Goal: Information Seeking & Learning: Learn about a topic

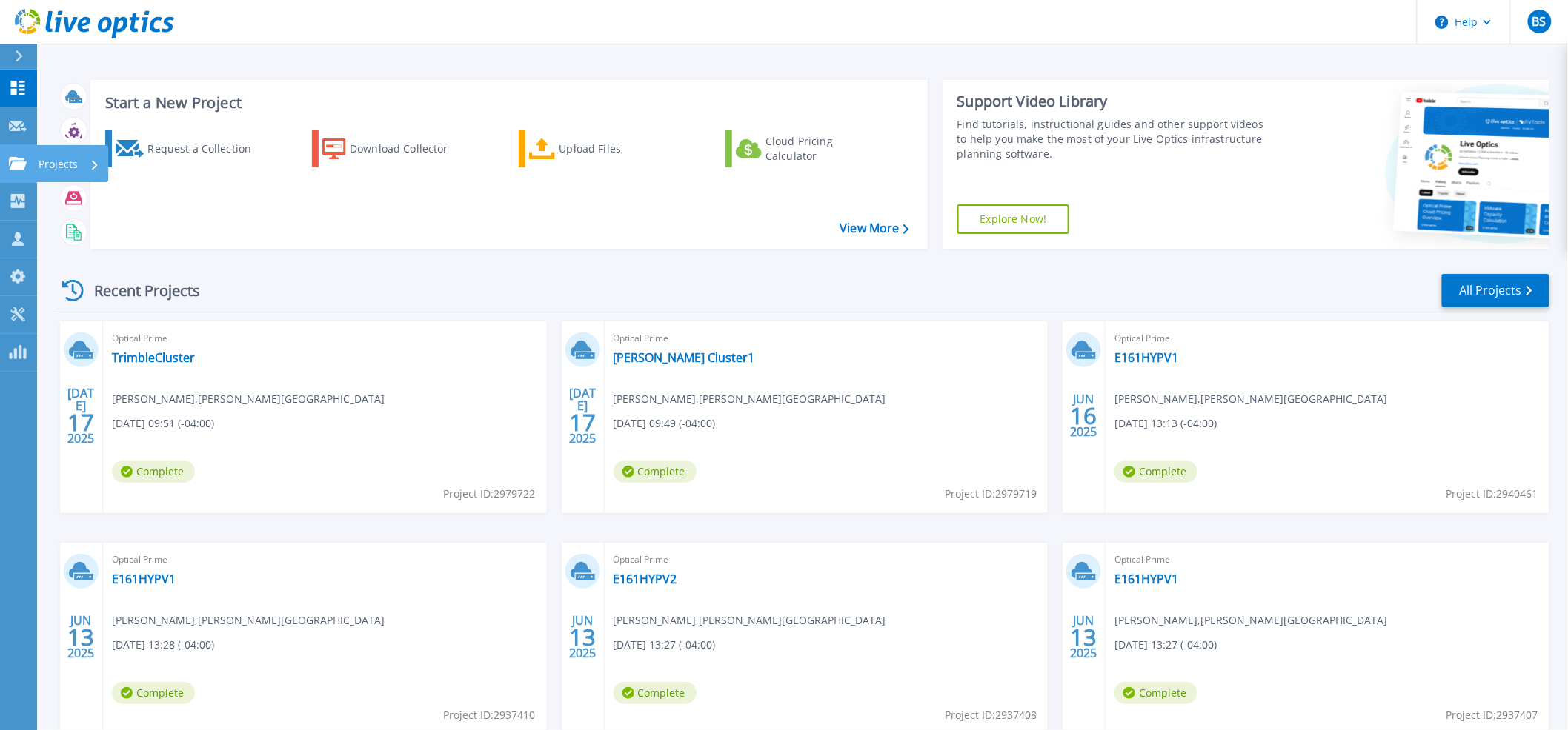
click at [16, 165] on icon at bounding box center [18, 164] width 18 height 13
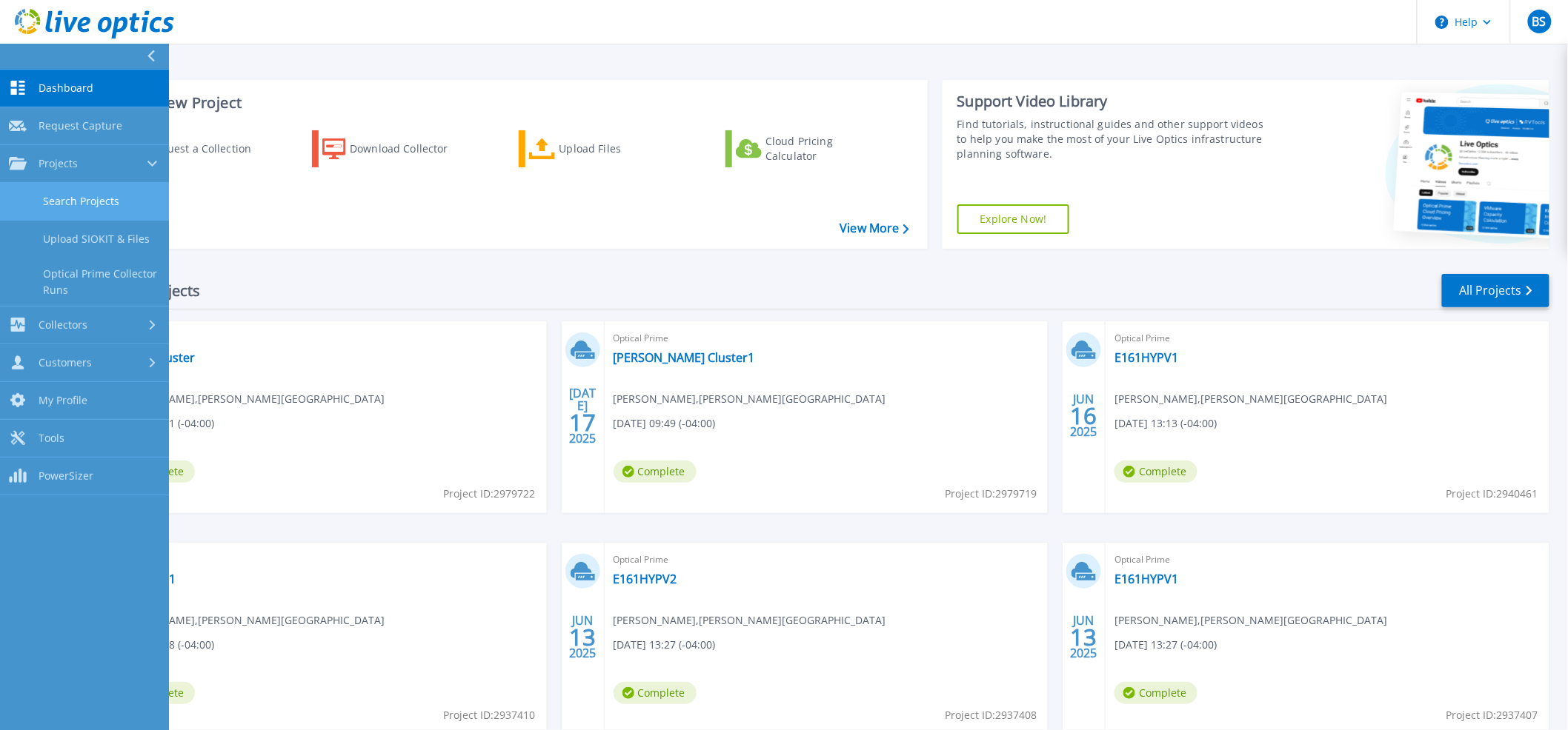
click at [43, 202] on link "Search Projects" at bounding box center [85, 202] width 169 height 38
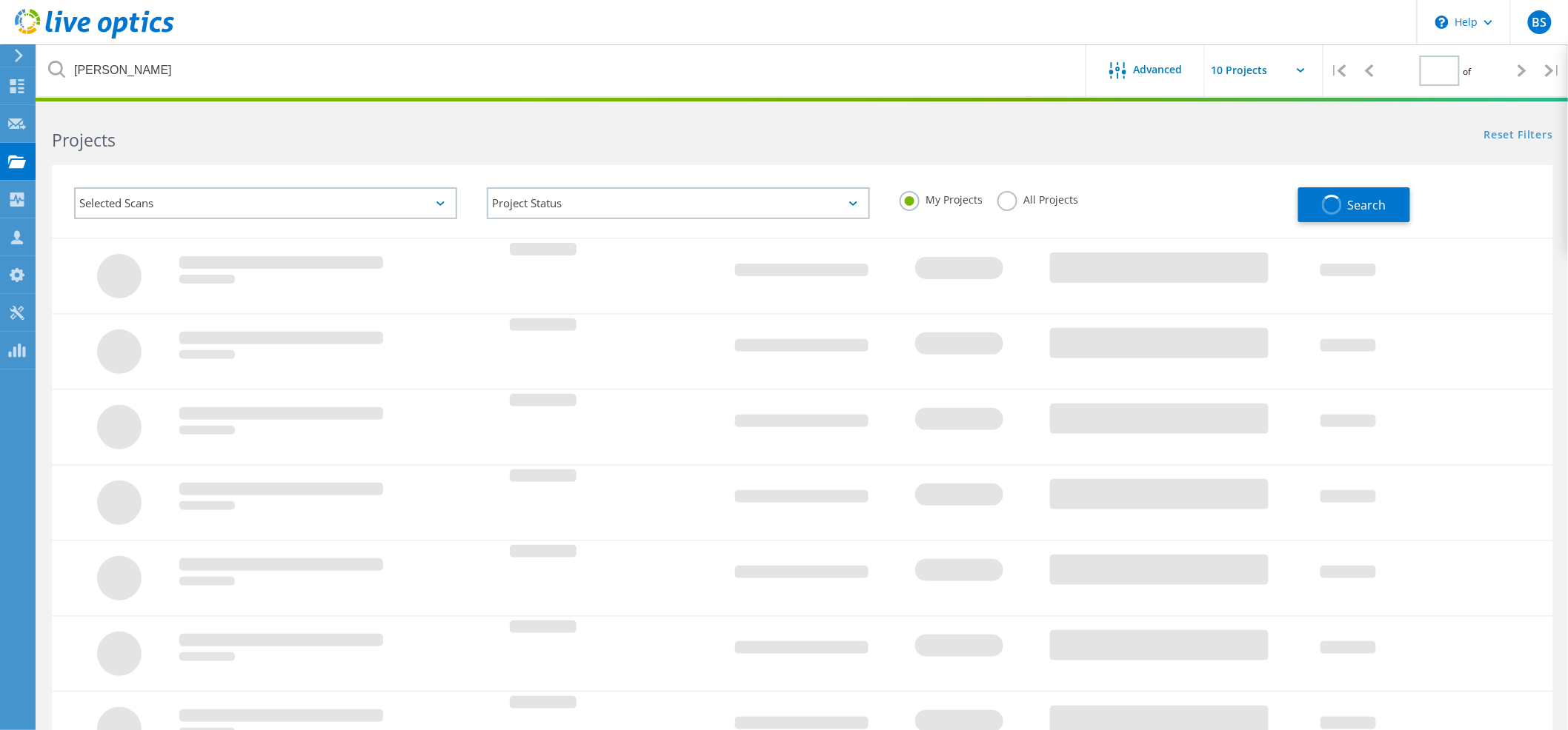
type input "1"
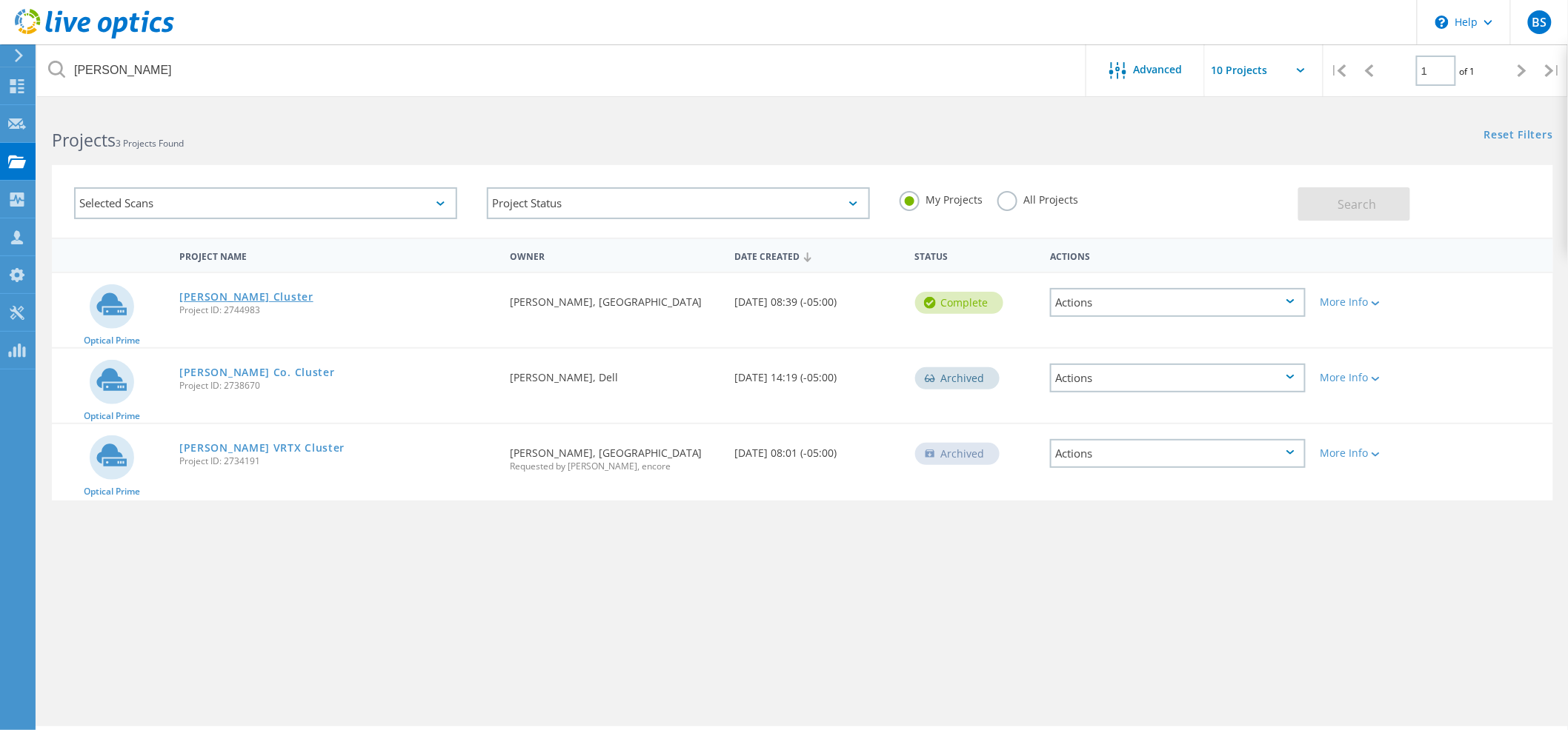
click at [208, 299] on link "[PERSON_NAME] Cluster" at bounding box center [246, 296] width 134 height 10
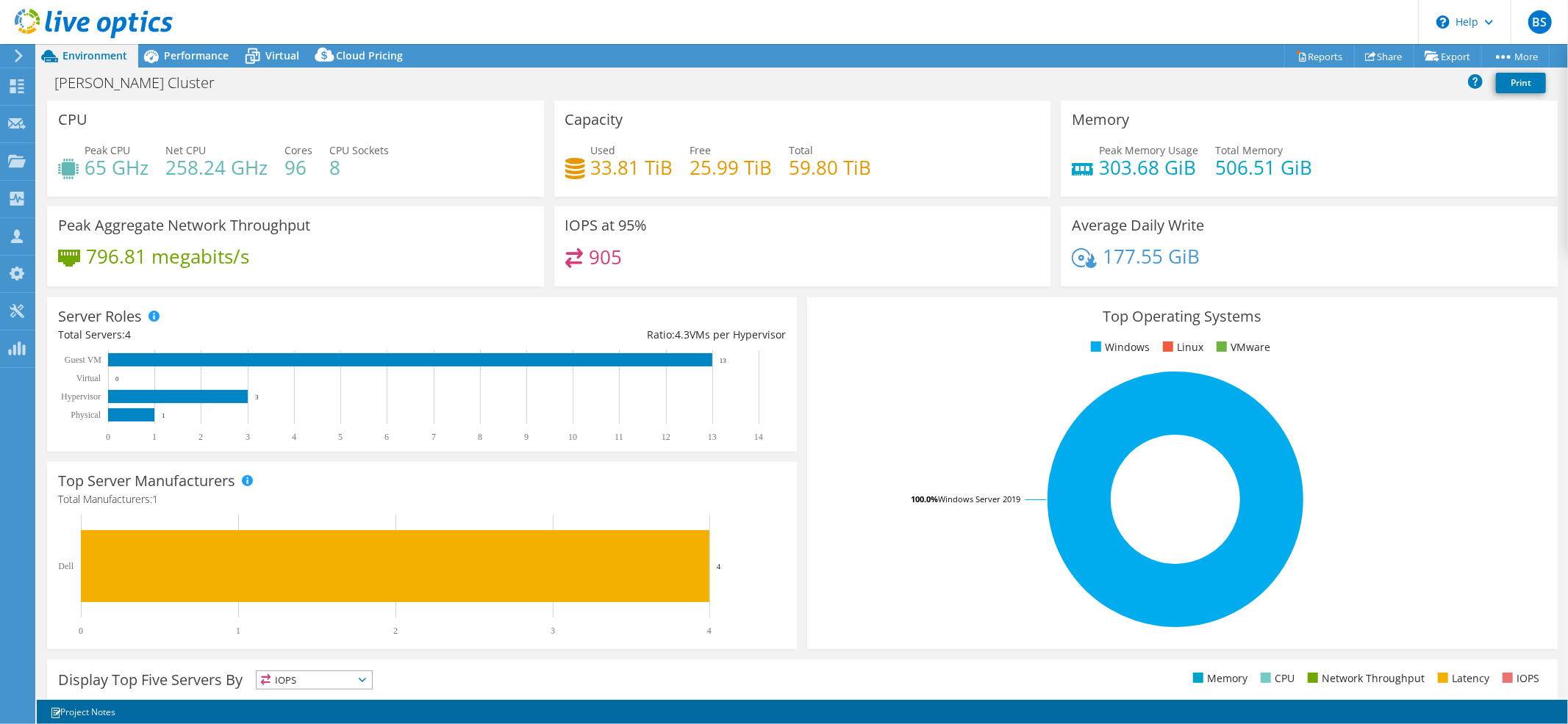
select select "USD"
click at [269, 57] on span "Virtual" at bounding box center [281, 55] width 33 height 14
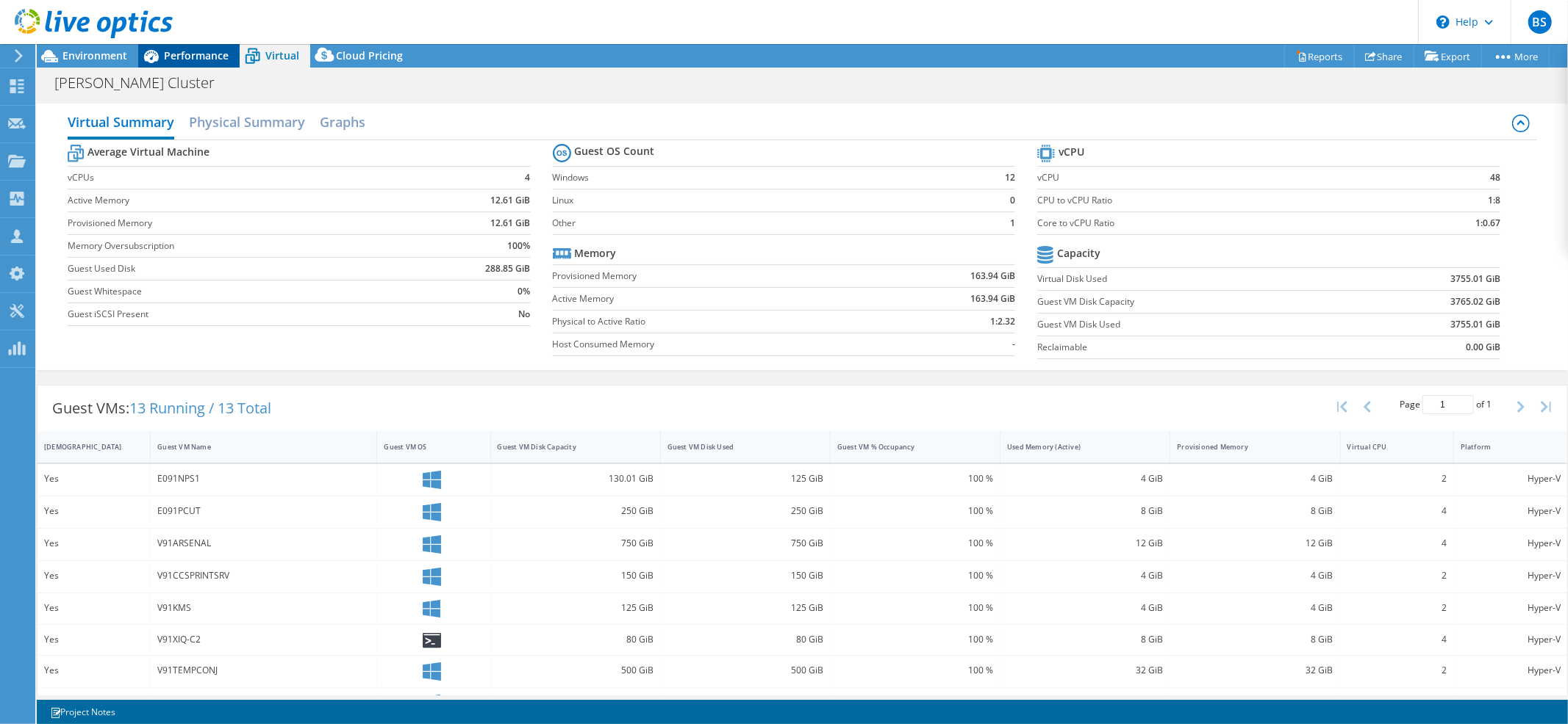
click at [182, 63] on div "Performance" at bounding box center [189, 56] width 101 height 23
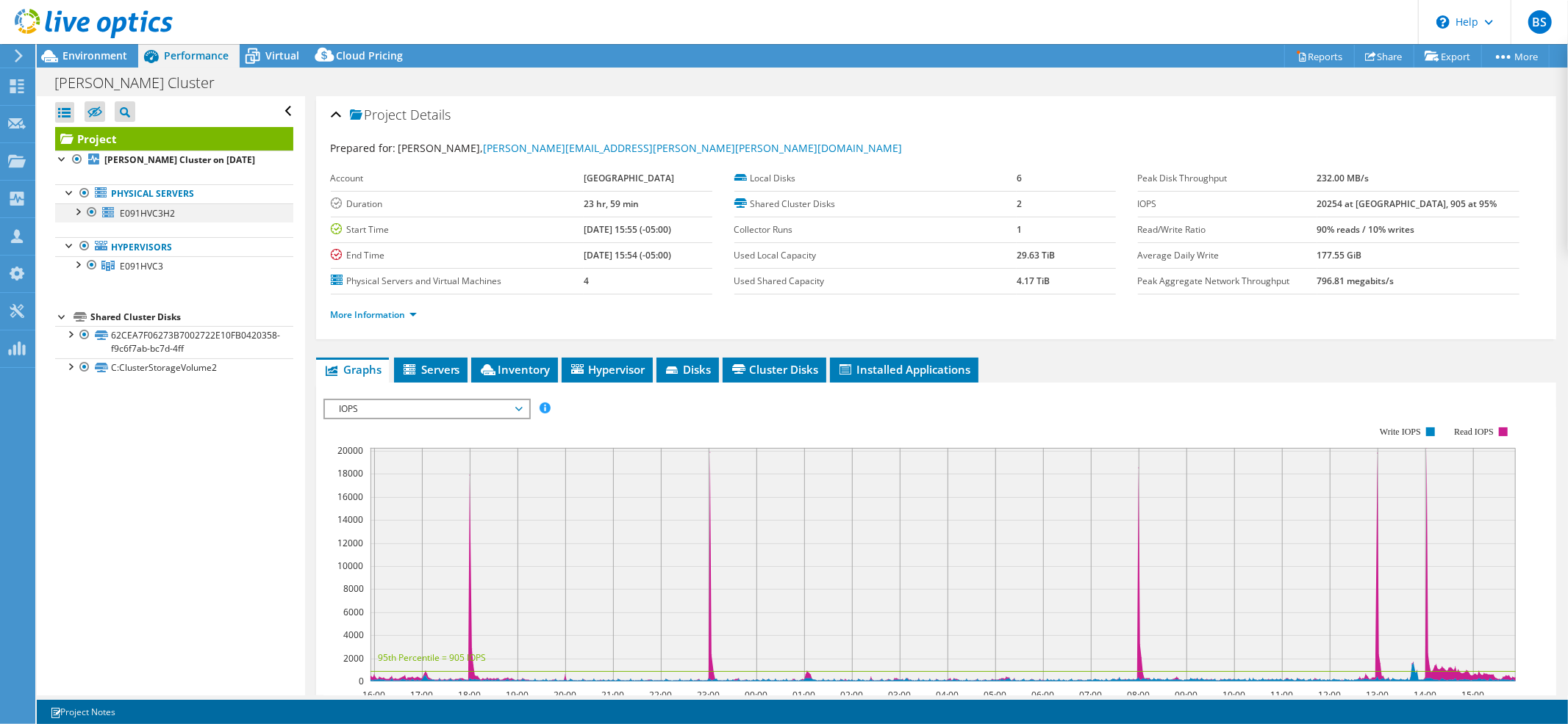
click at [81, 210] on div at bounding box center [77, 211] width 14 height 14
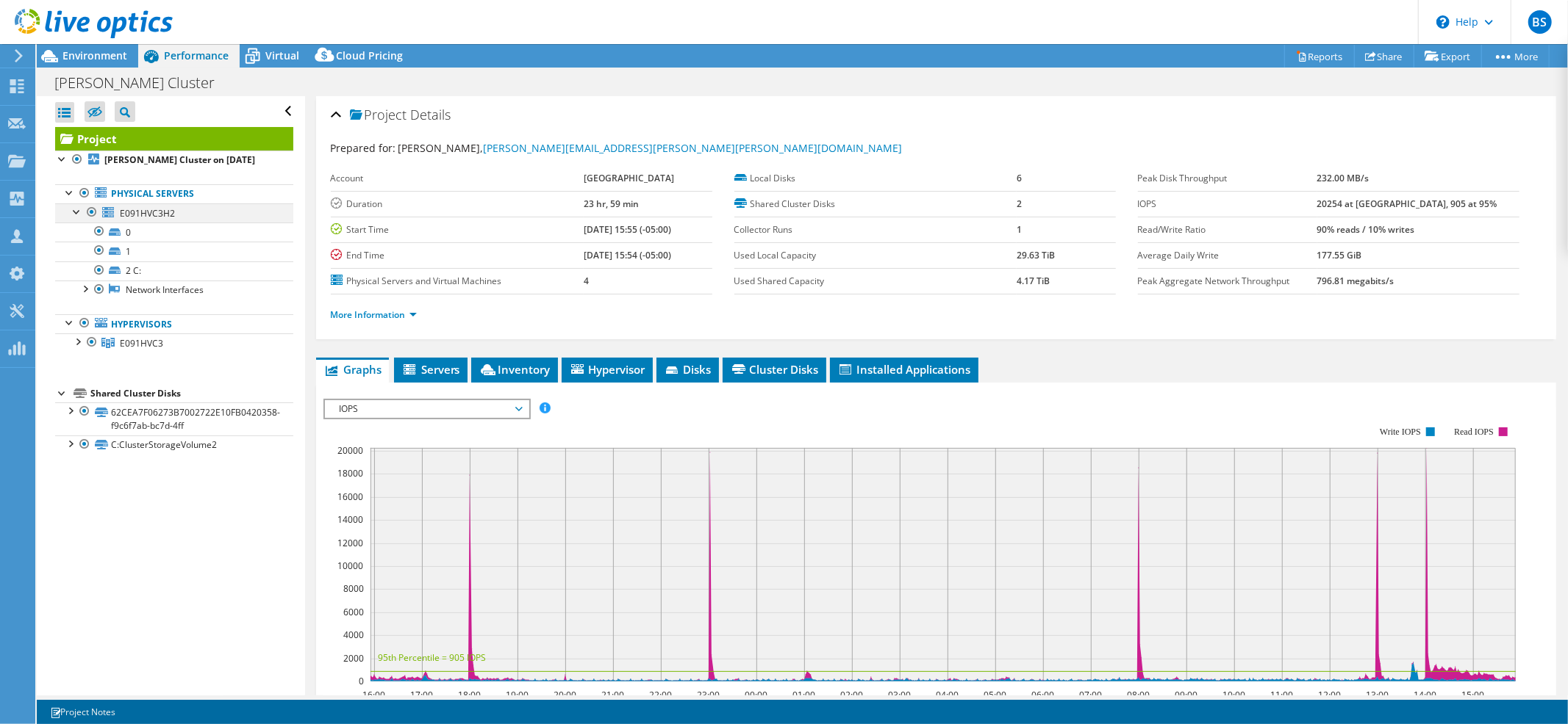
click at [80, 209] on div at bounding box center [77, 211] width 14 height 14
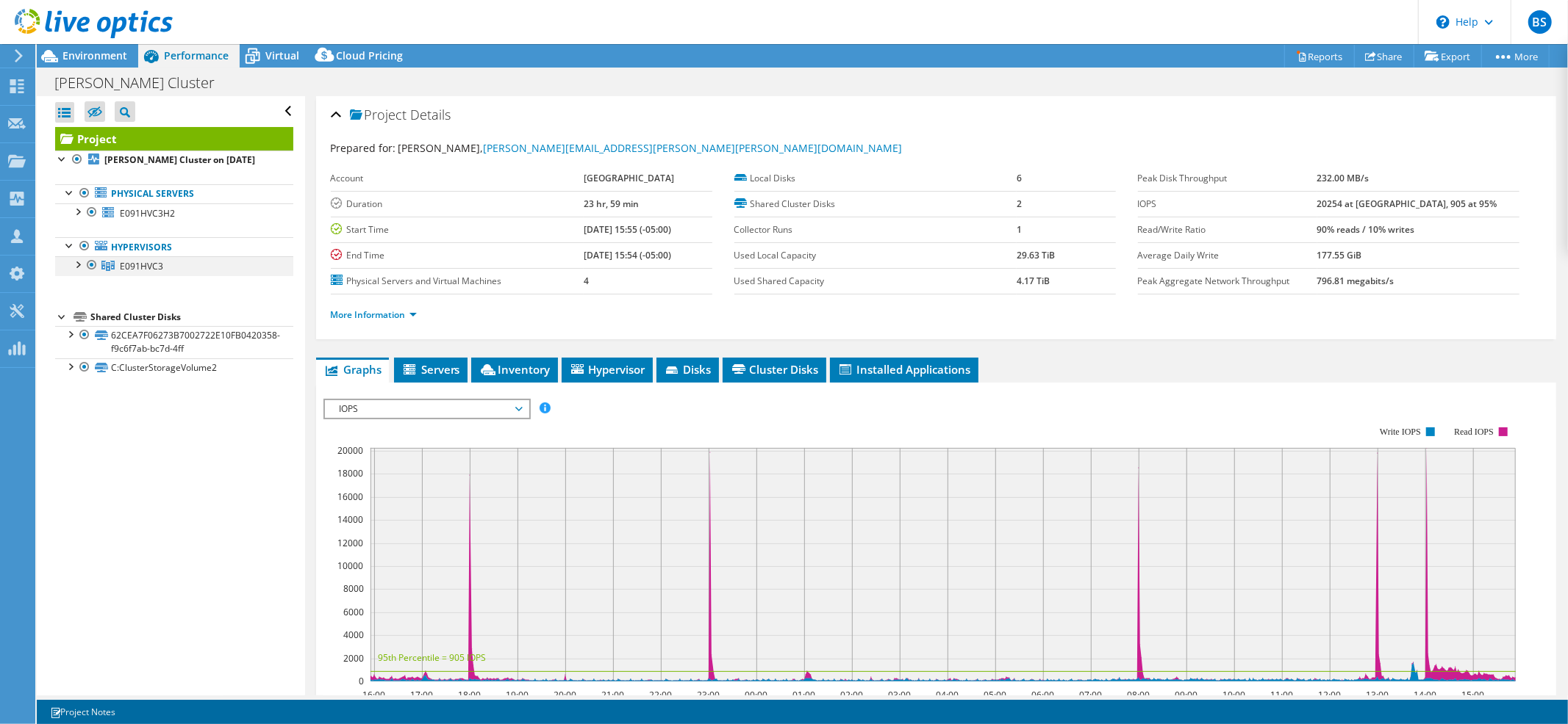
click at [80, 262] on div at bounding box center [77, 263] width 14 height 14
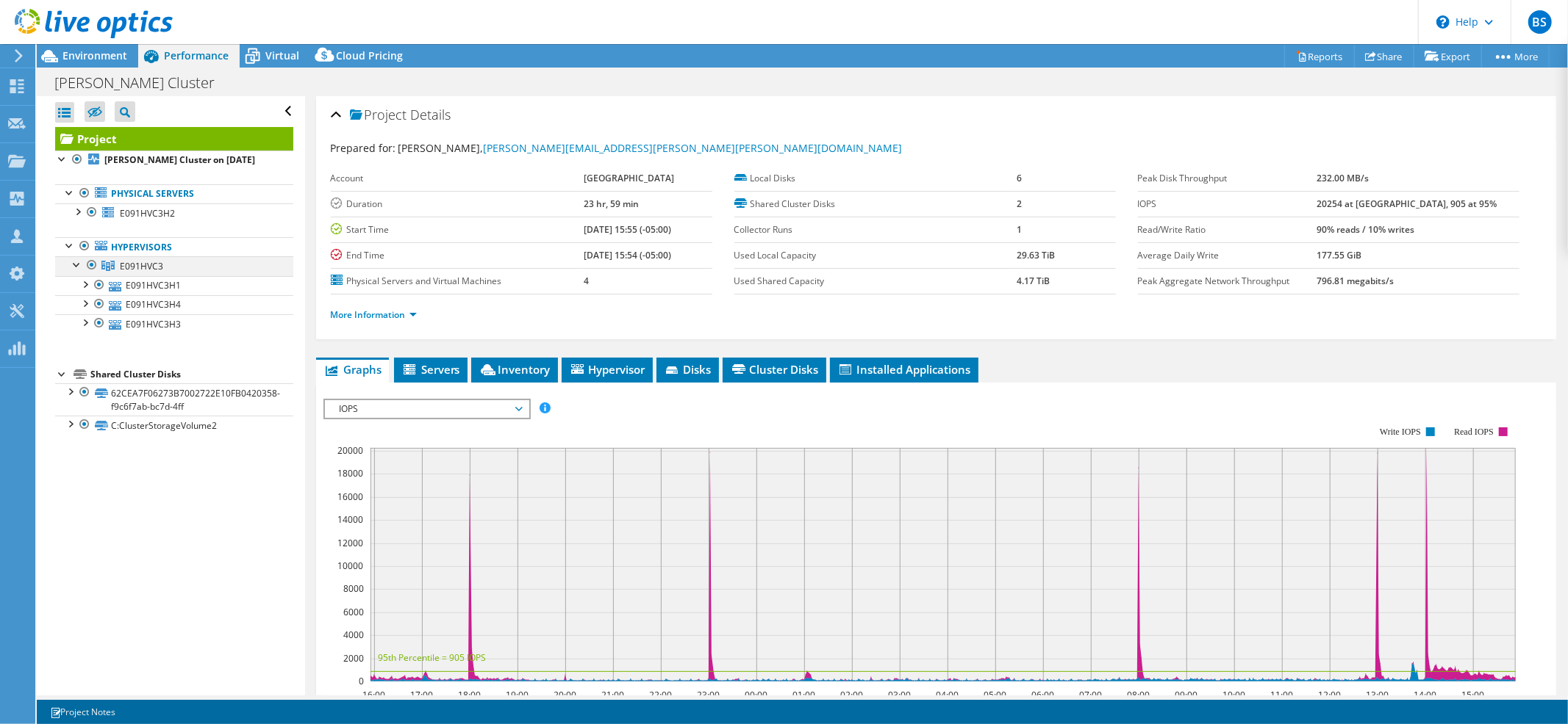
click at [80, 262] on div at bounding box center [77, 263] width 14 height 14
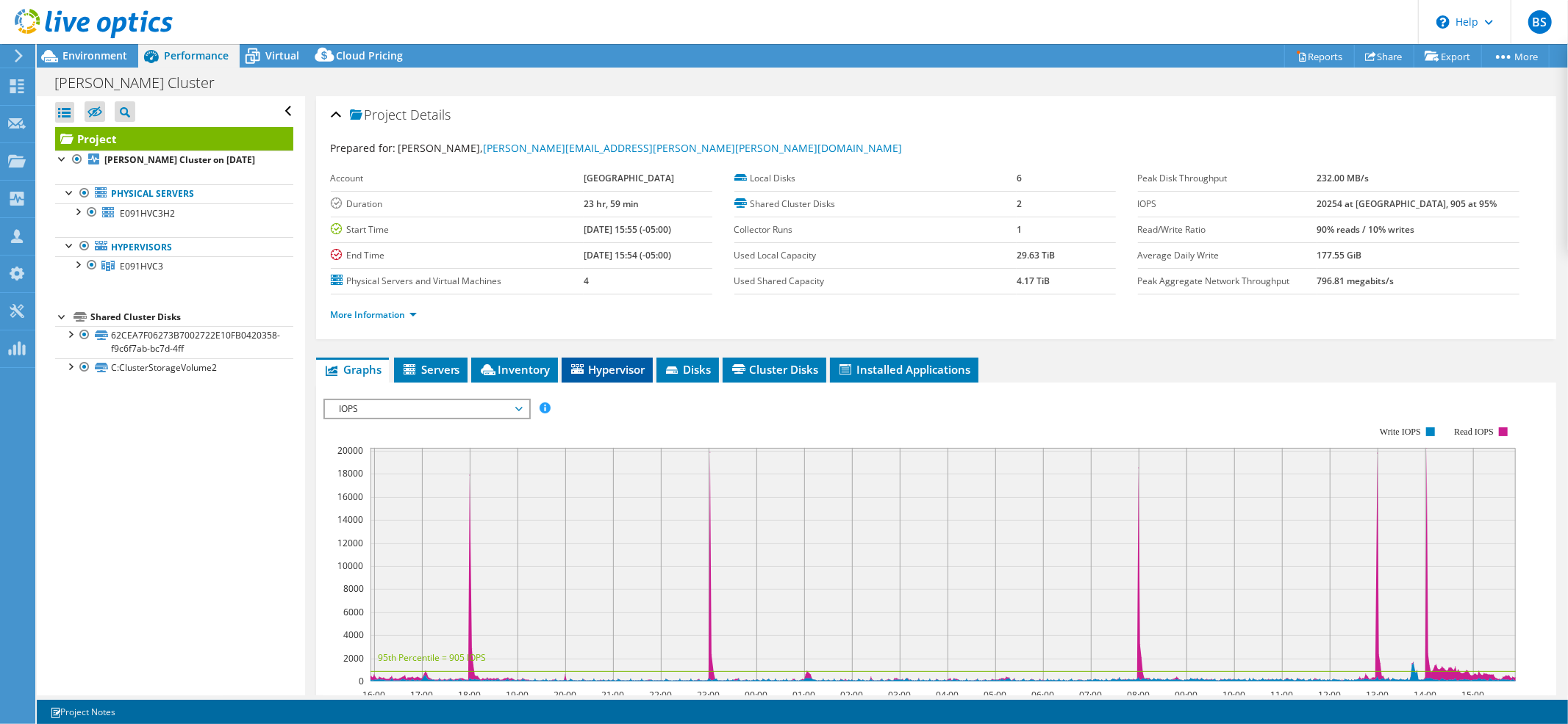
click at [604, 362] on span "Hypervisor" at bounding box center [607, 370] width 77 height 14
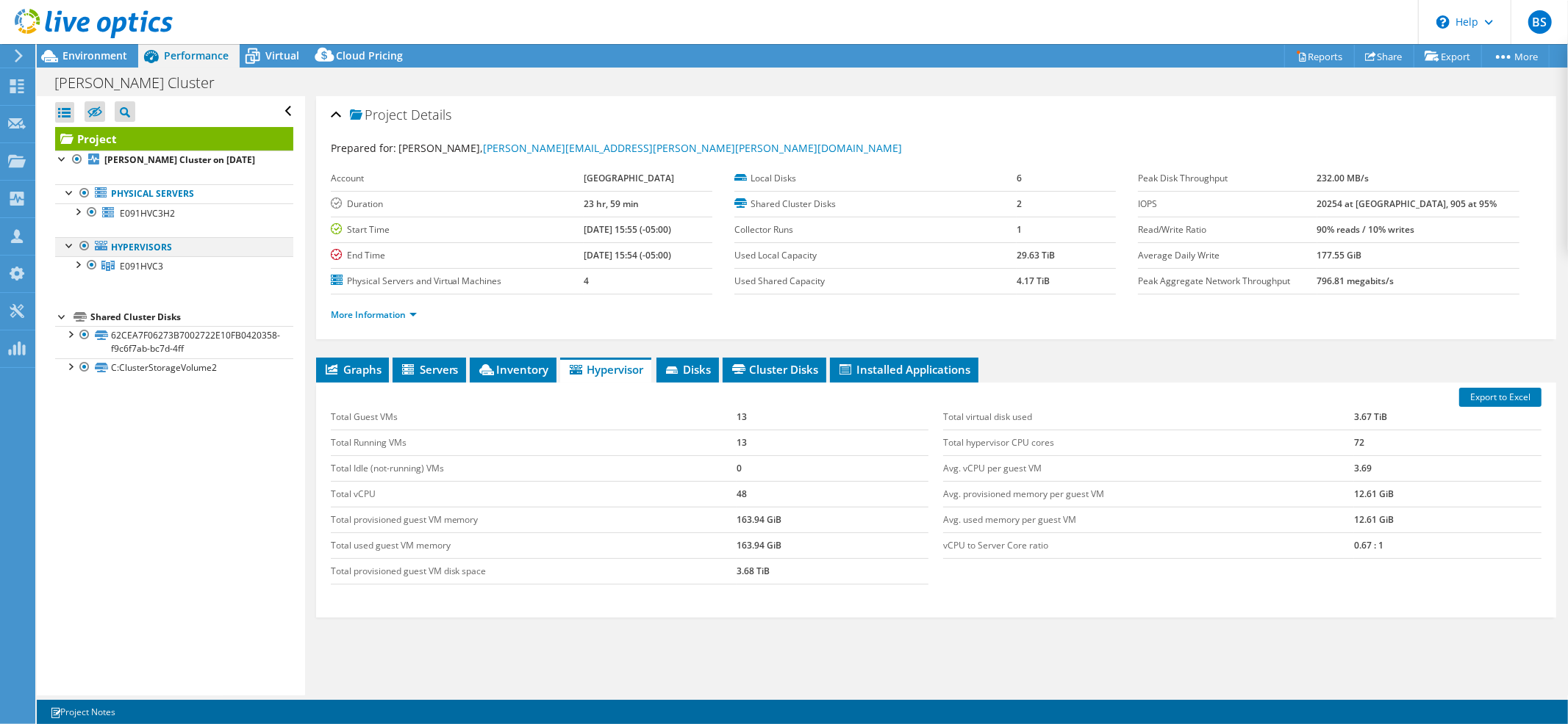
click at [83, 243] on div at bounding box center [85, 246] width 14 height 18
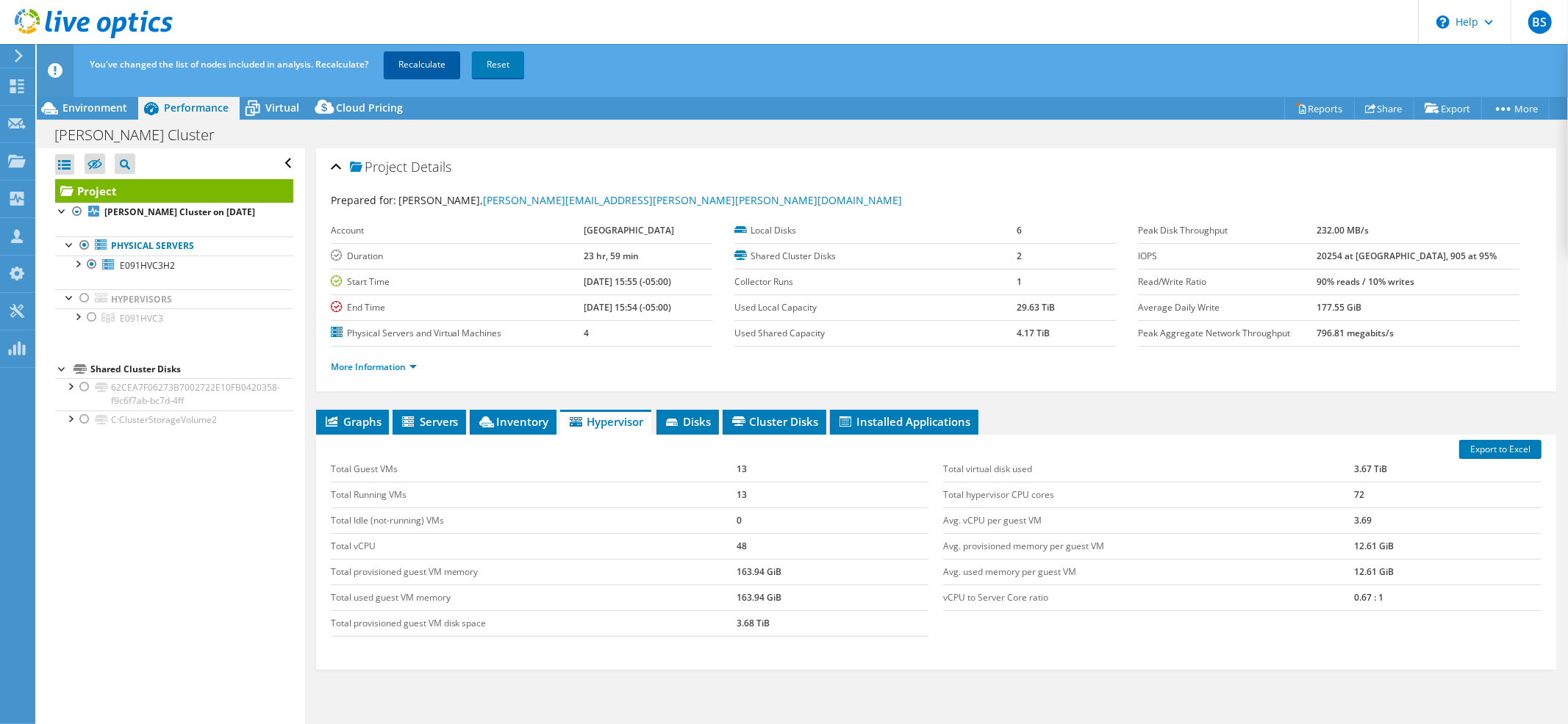
click at [436, 69] on link "Recalculate" at bounding box center [421, 64] width 77 height 26
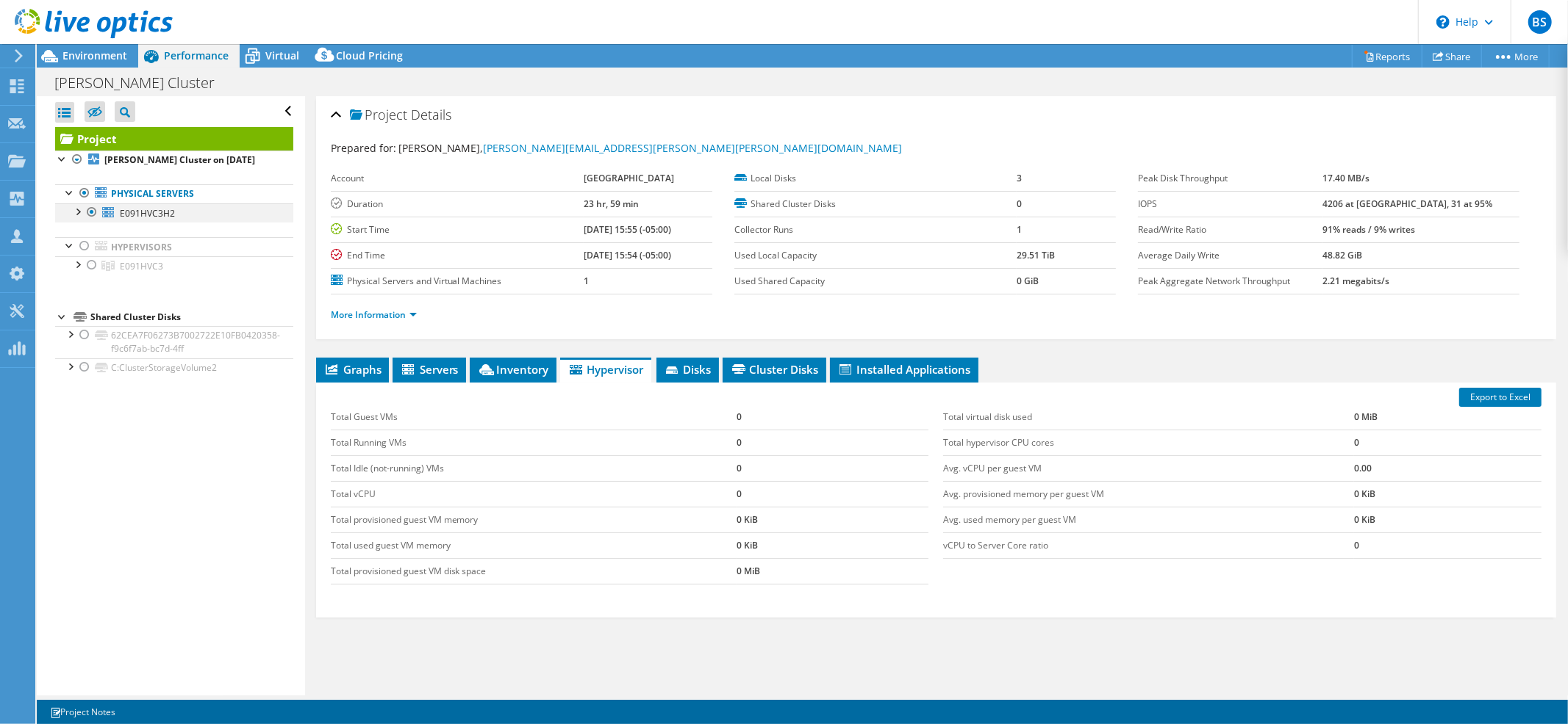
click at [78, 208] on div at bounding box center [77, 211] width 14 height 14
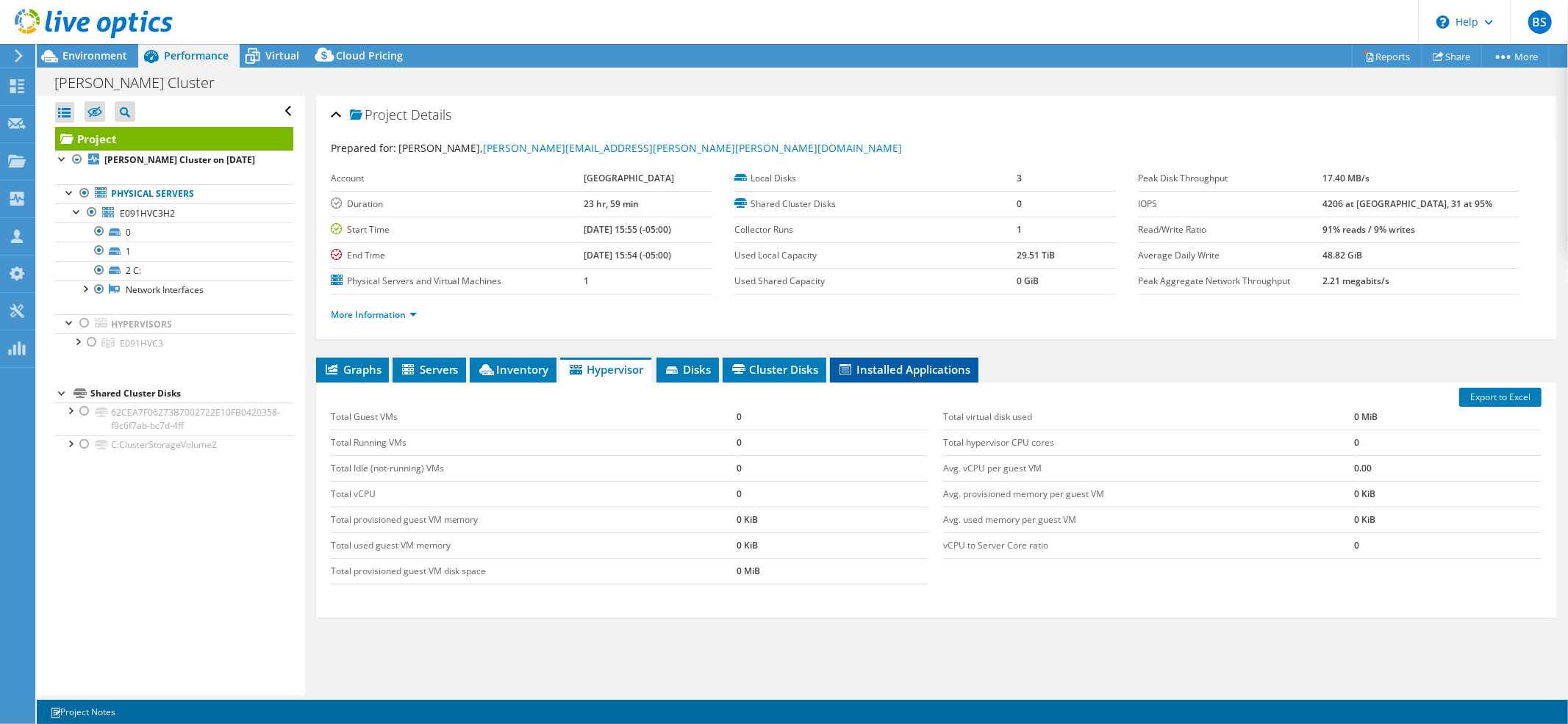
click at [865, 375] on li "Installed Applications" at bounding box center [904, 371] width 149 height 25
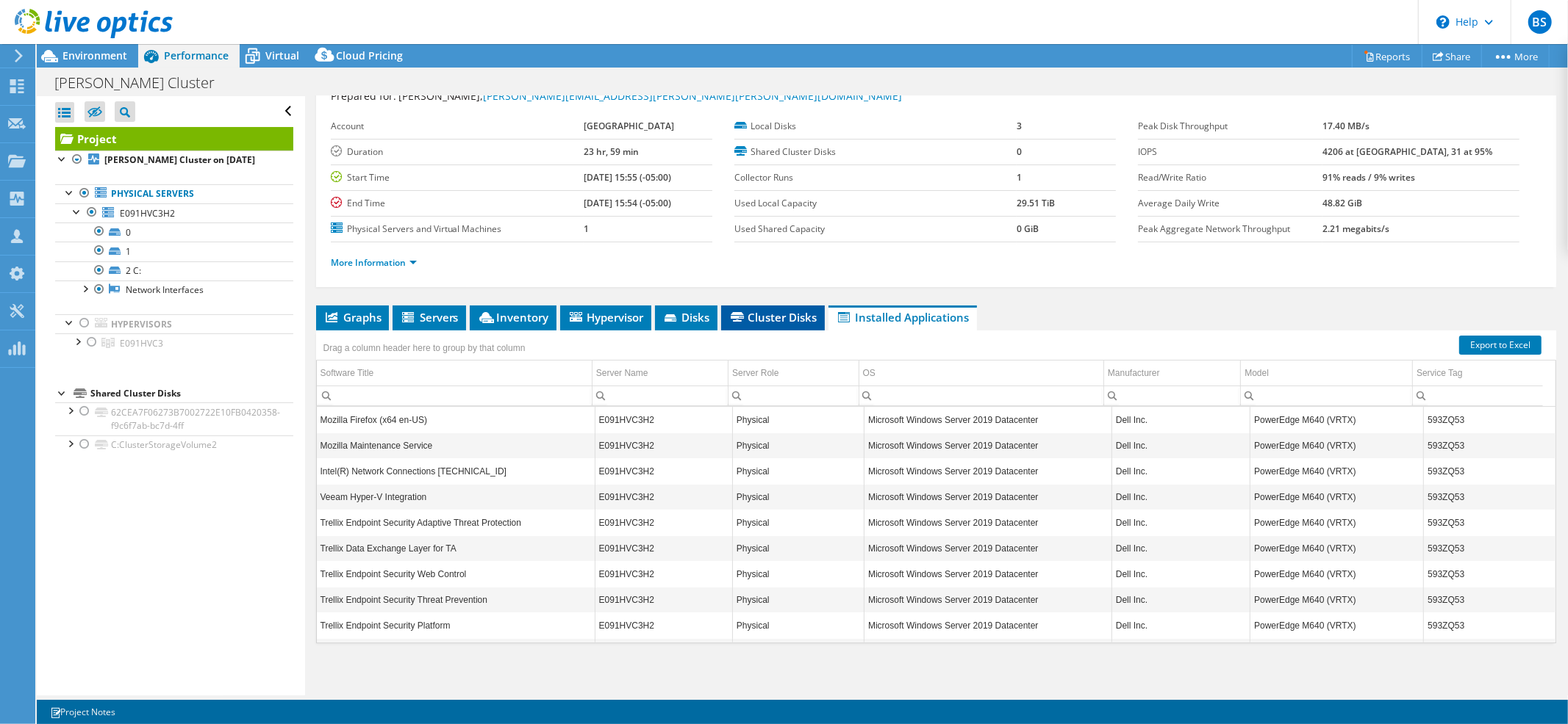
click at [756, 316] on span "Cluster Disks" at bounding box center [772, 317] width 89 height 14
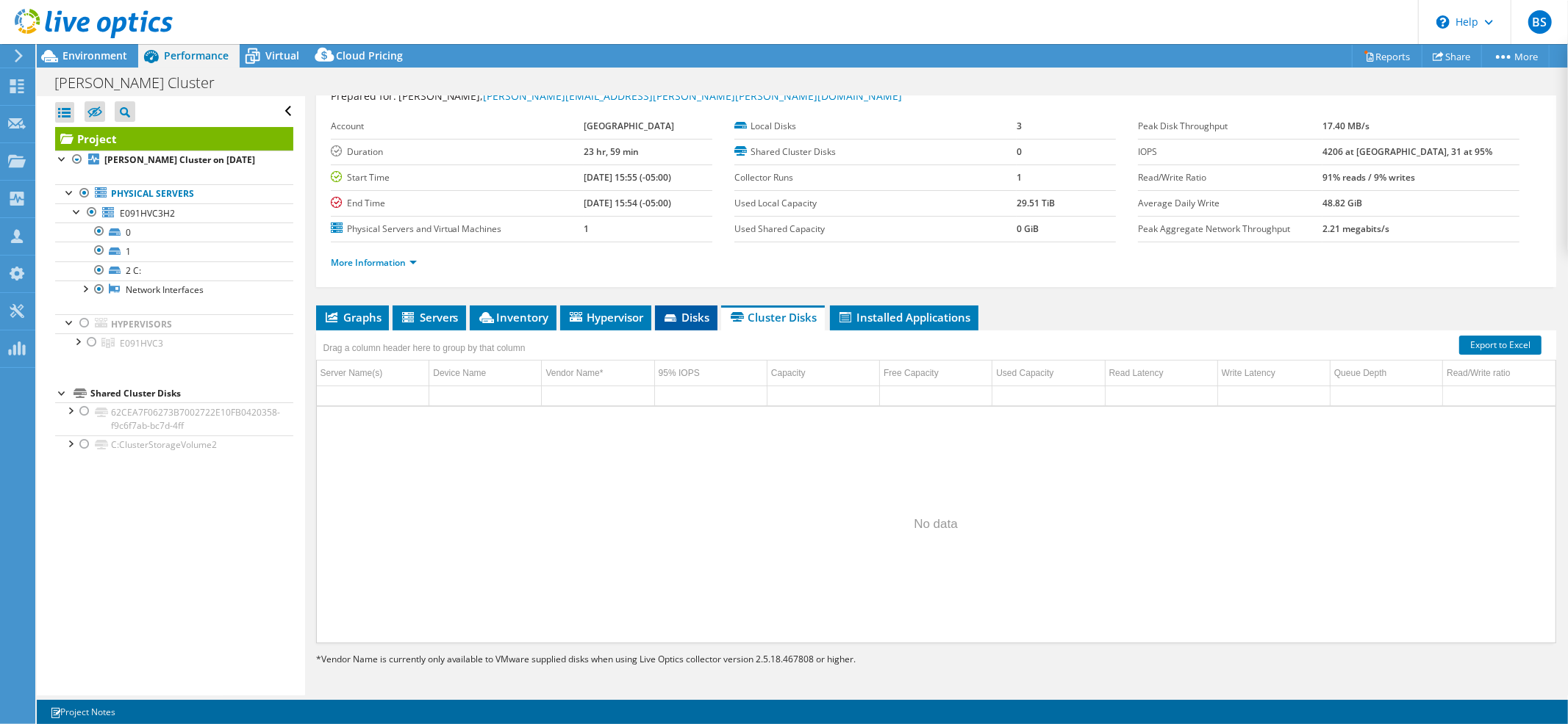
click at [713, 314] on li "Disks" at bounding box center [686, 318] width 62 height 25
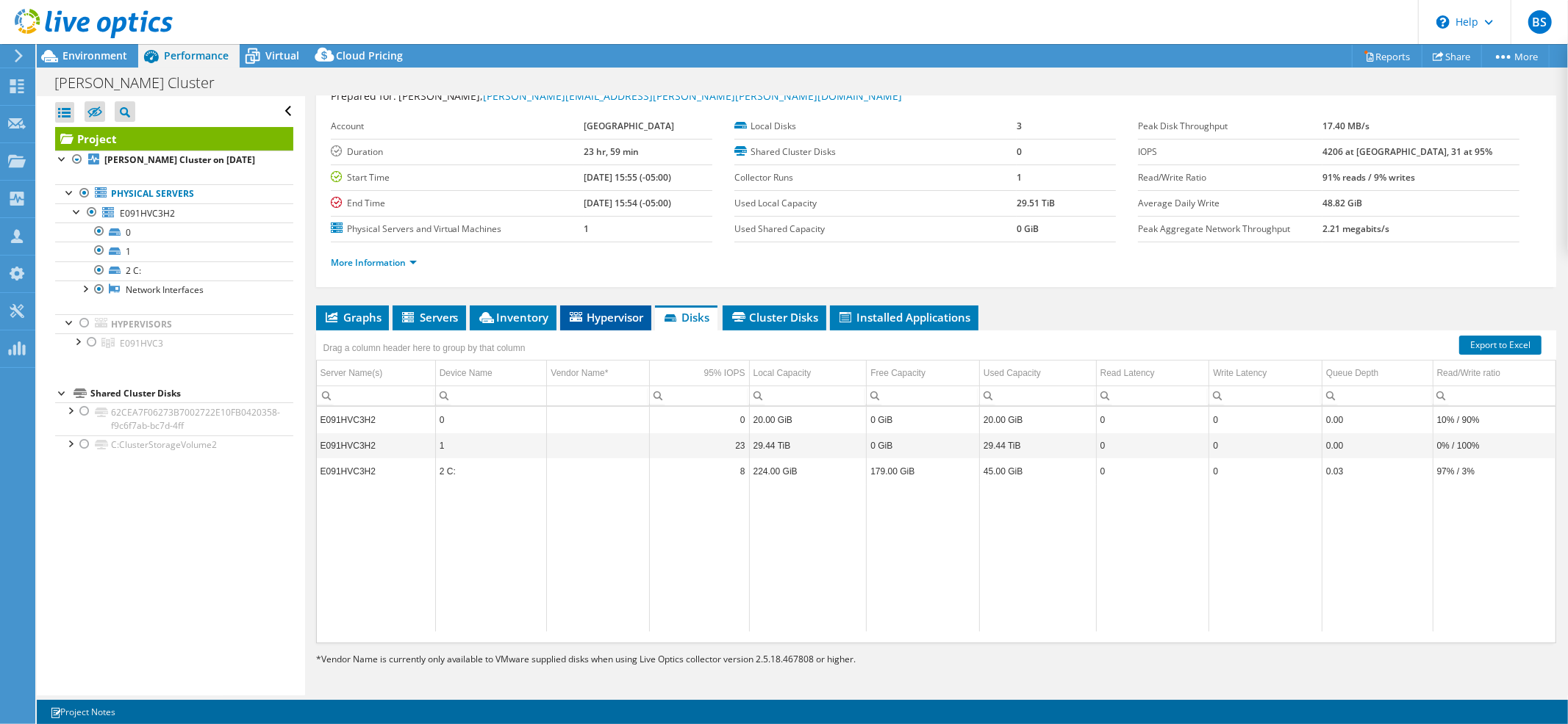
click at [582, 319] on span "Hypervisor" at bounding box center [605, 317] width 77 height 14
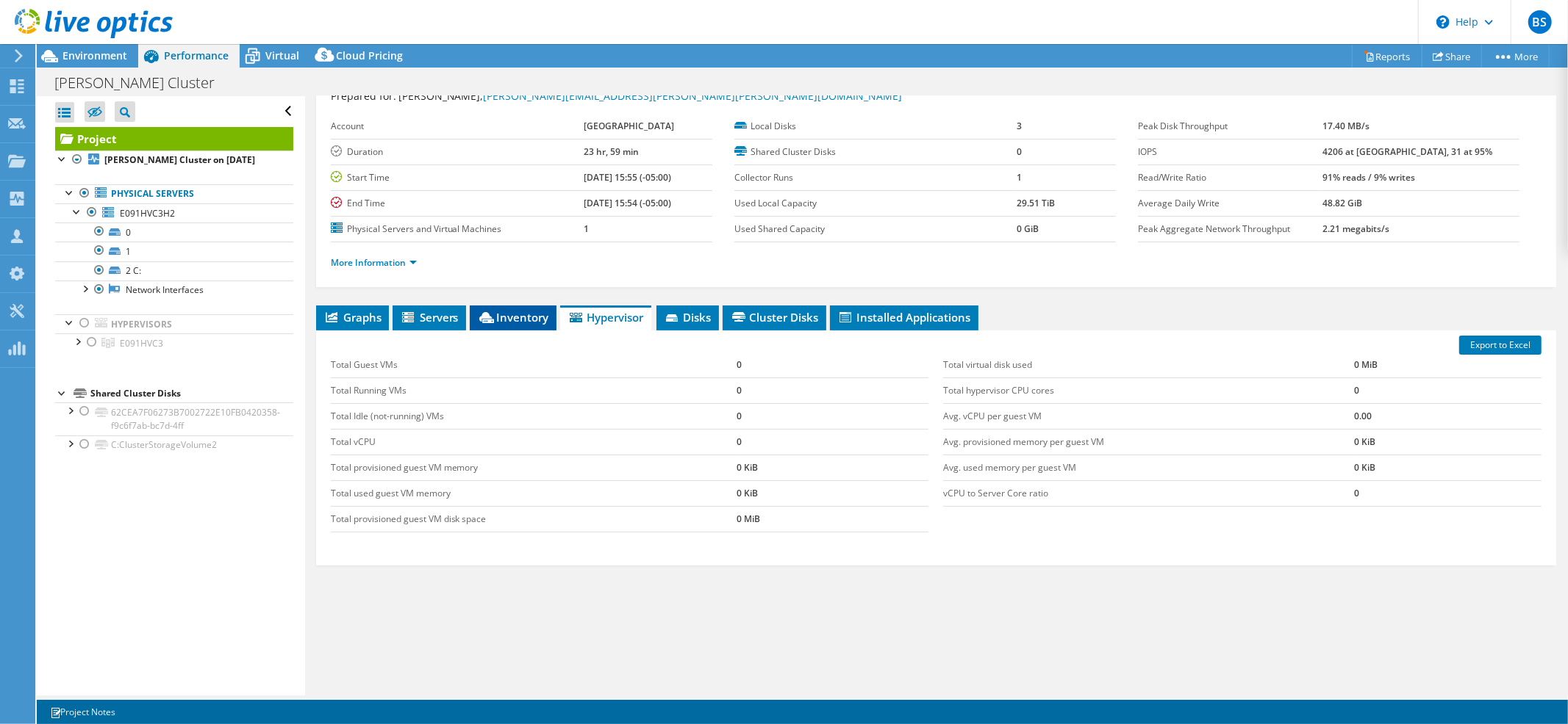
click at [516, 311] on span "Inventory" at bounding box center [513, 317] width 72 height 14
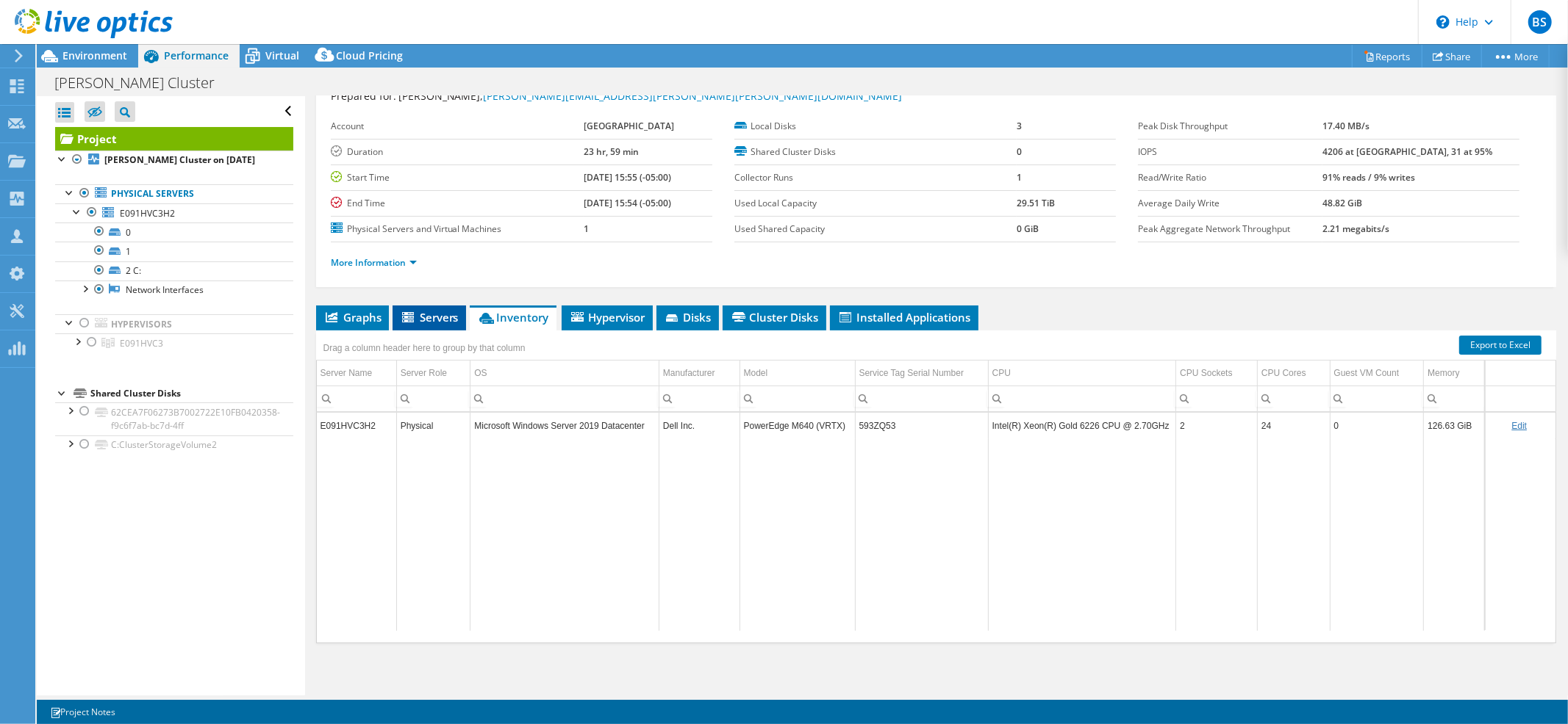
click at [407, 316] on icon at bounding box center [408, 316] width 12 height 10
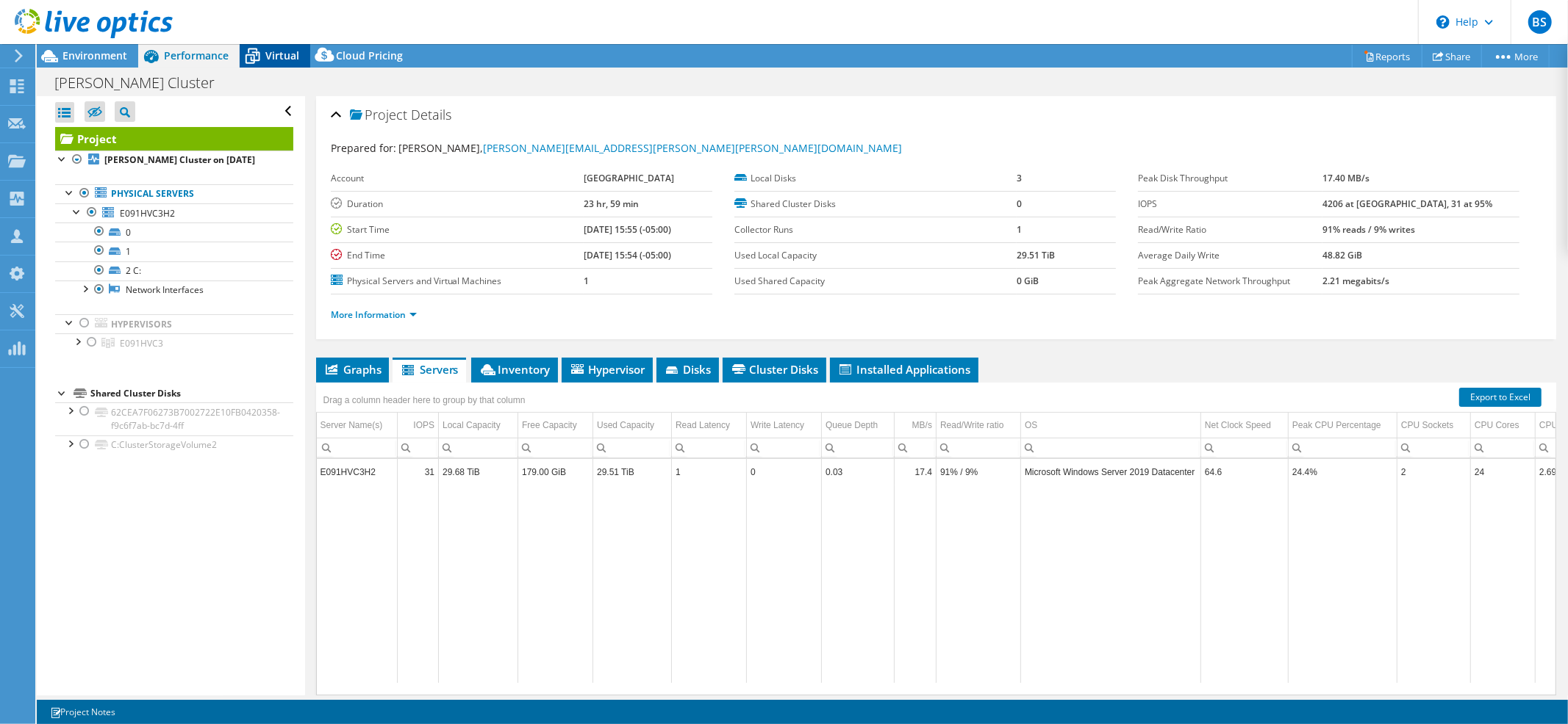
click at [264, 53] on icon at bounding box center [253, 56] width 26 height 26
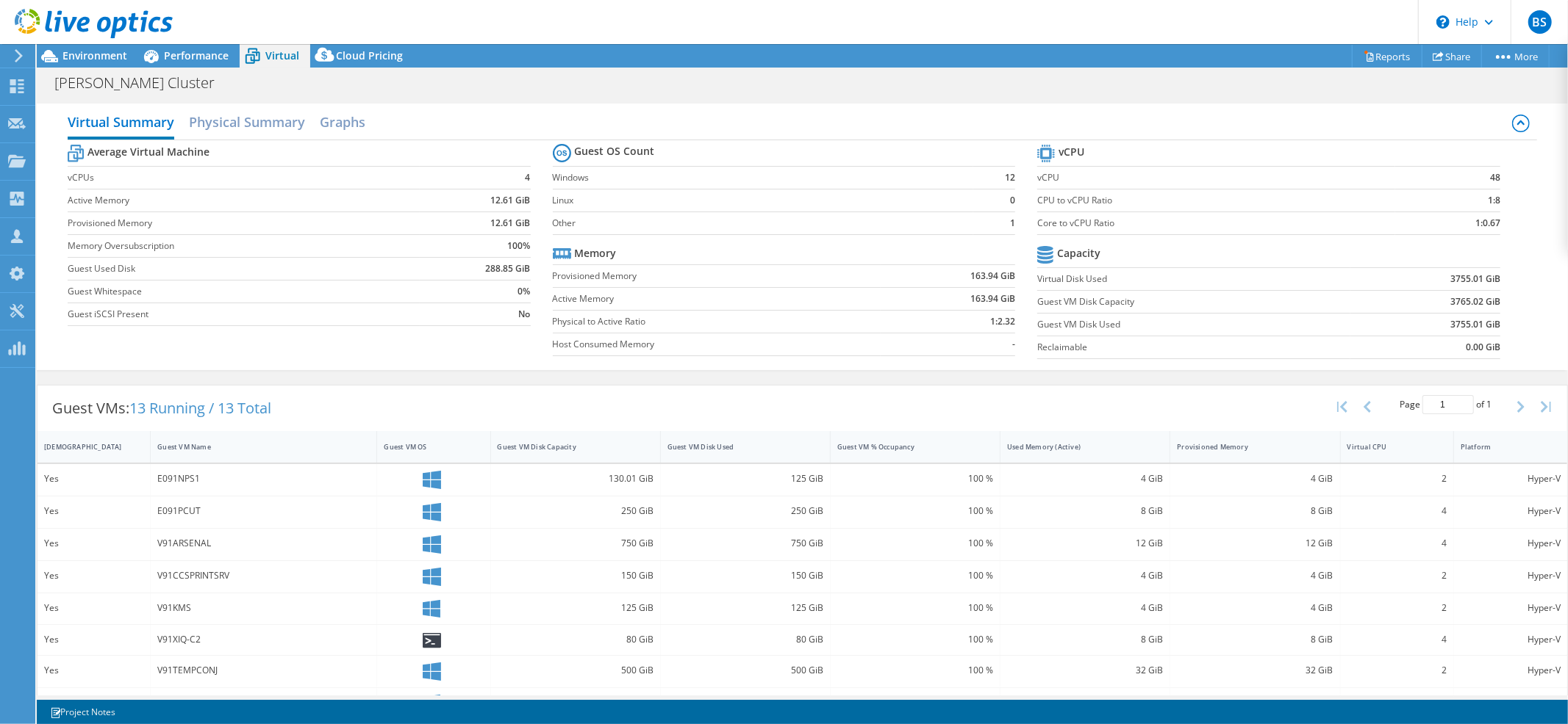
click at [278, 399] on div "Guest VMs: 13 Running / 13 Total" at bounding box center [161, 408] width 248 height 46
